Goal: Task Accomplishment & Management: Complete application form

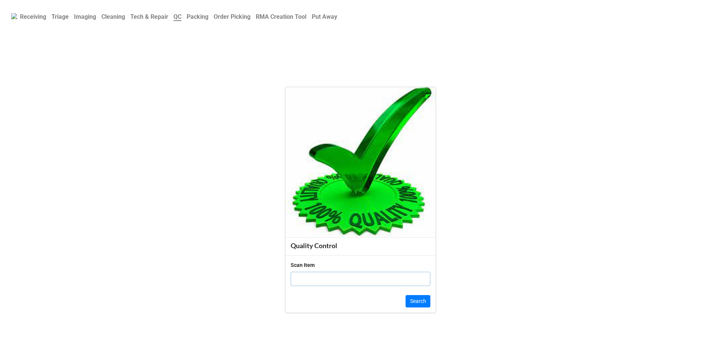
click at [249, 13] on b "Order Picking" at bounding box center [232, 16] width 37 height 7
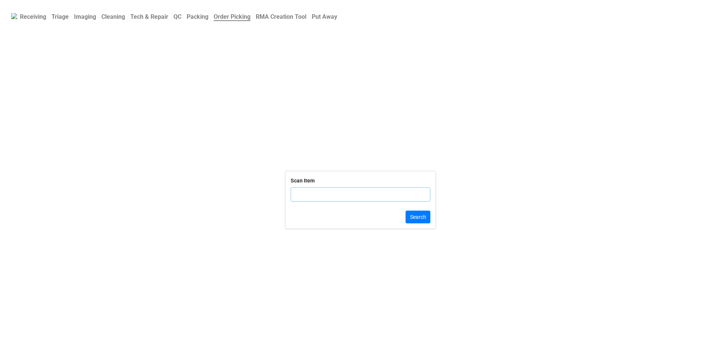
click at [327, 194] on input "text" at bounding box center [360, 194] width 140 height 14
click at [337, 15] on b "Put Away" at bounding box center [325, 16] width 26 height 7
click at [319, 189] on input "text" at bounding box center [360, 194] width 140 height 14
click at [235, 20] on b "Order Picking" at bounding box center [232, 16] width 37 height 7
click at [321, 198] on input "text" at bounding box center [360, 194] width 140 height 14
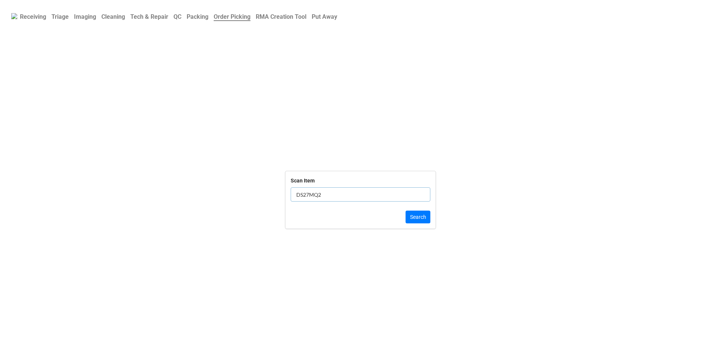
click button "Search" at bounding box center [417, 217] width 25 height 13
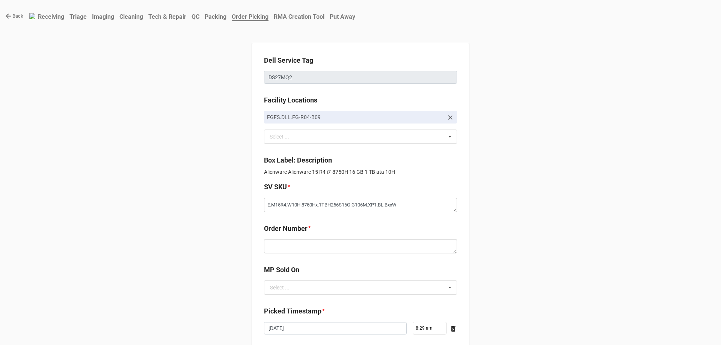
click at [309, 238] on div "Order Number *" at bounding box center [360, 231] width 193 height 16
click at [307, 244] on textarea at bounding box center [360, 246] width 193 height 14
paste textarea "5034623"
type textarea "x"
type textarea "5034623"
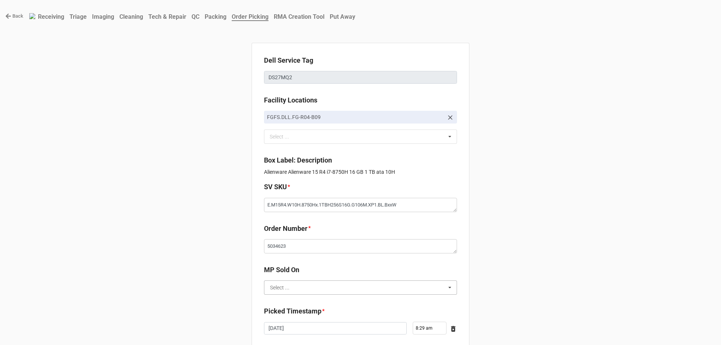
click at [292, 283] on input "text" at bounding box center [361, 288] width 192 height 14
click at [279, 297] on div "D2C" at bounding box center [360, 301] width 192 height 14
type textarea "x"
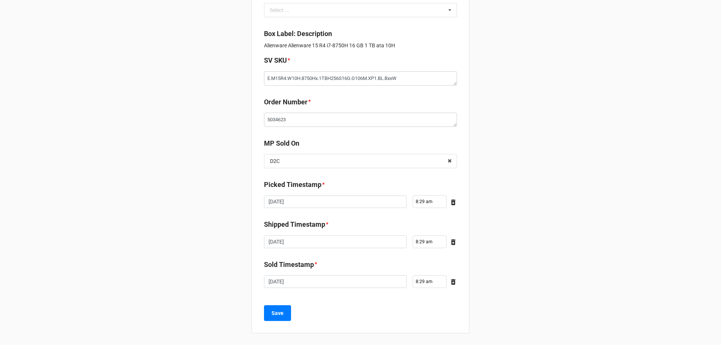
scroll to position [127, 0]
click at [271, 309] on b "Save" at bounding box center [277, 313] width 12 height 8
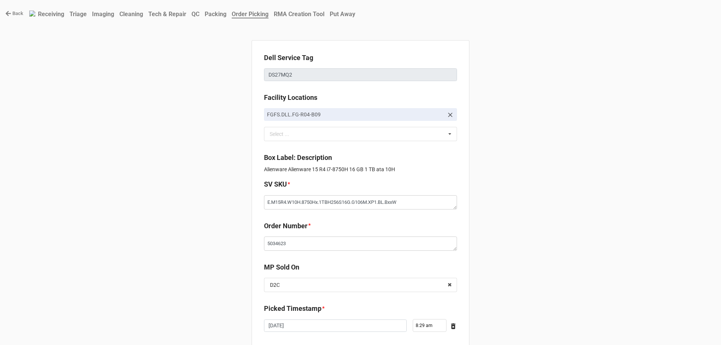
scroll to position [0, 0]
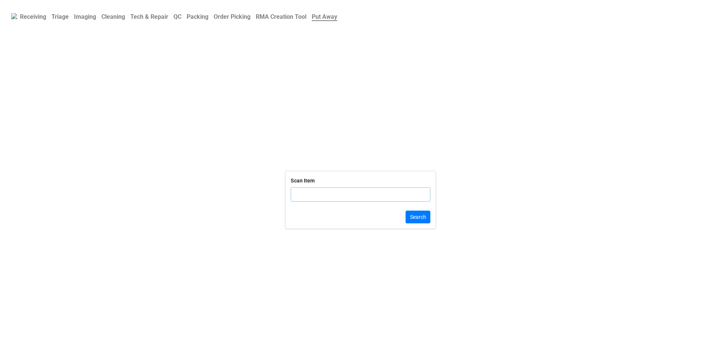
click at [240, 20] on b "Order Picking" at bounding box center [232, 16] width 37 height 7
